Goal: Find contact information: Find contact information

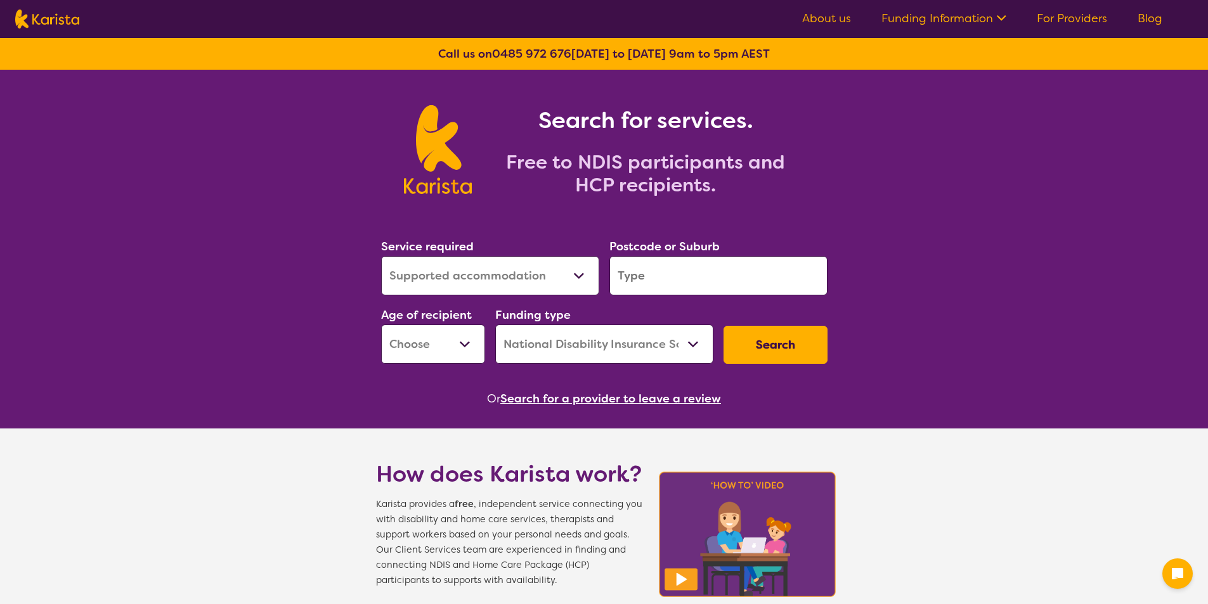
select select "Supported accommodation"
select select "NDIS"
click at [821, 13] on link "About us" at bounding box center [826, 18] width 49 height 15
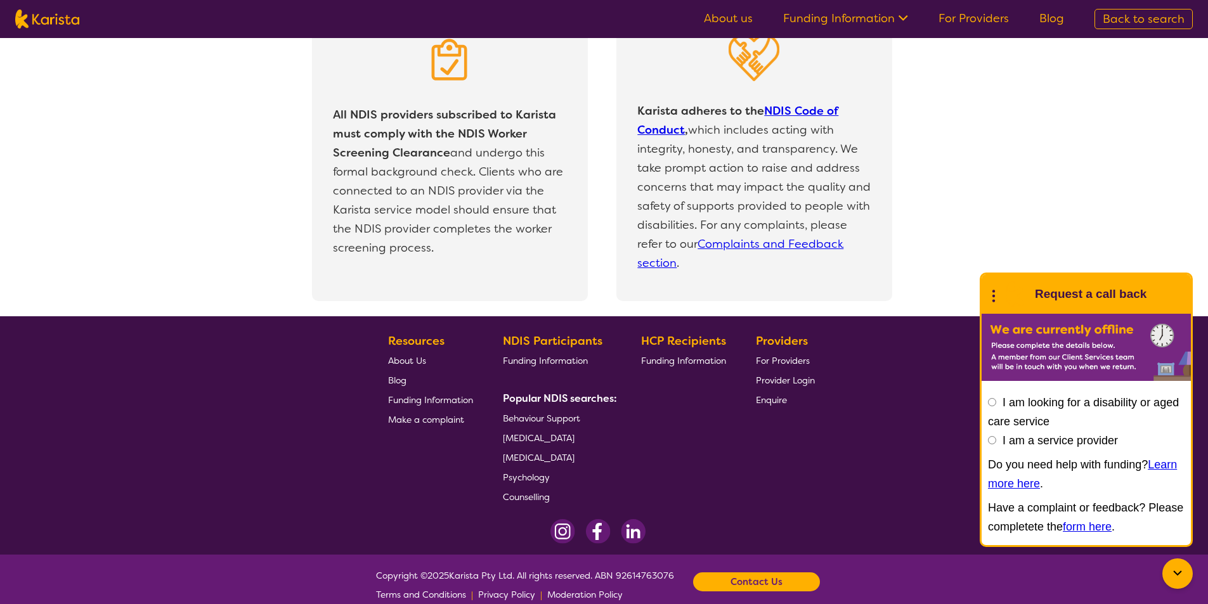
scroll to position [2681, 0]
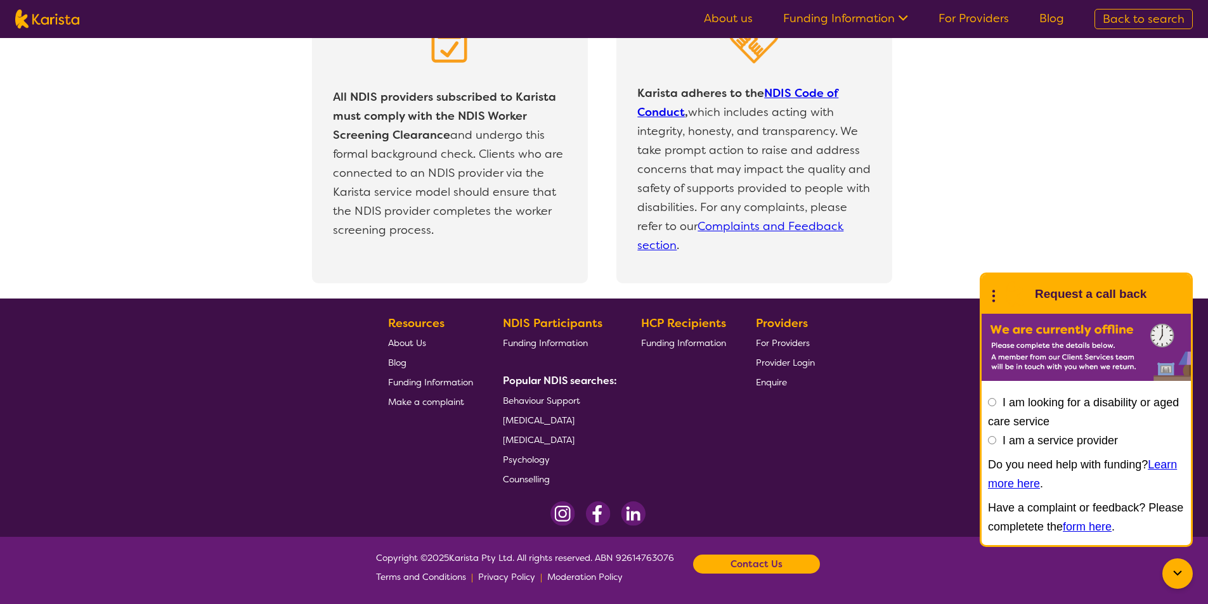
click at [759, 566] on b "Contact Us" at bounding box center [757, 564] width 52 height 19
click at [703, 512] on link "Email us" at bounding box center [692, 509] width 34 height 11
click at [699, 512] on link "Email us" at bounding box center [692, 509] width 34 height 11
